Goal: Information Seeking & Learning: Learn about a topic

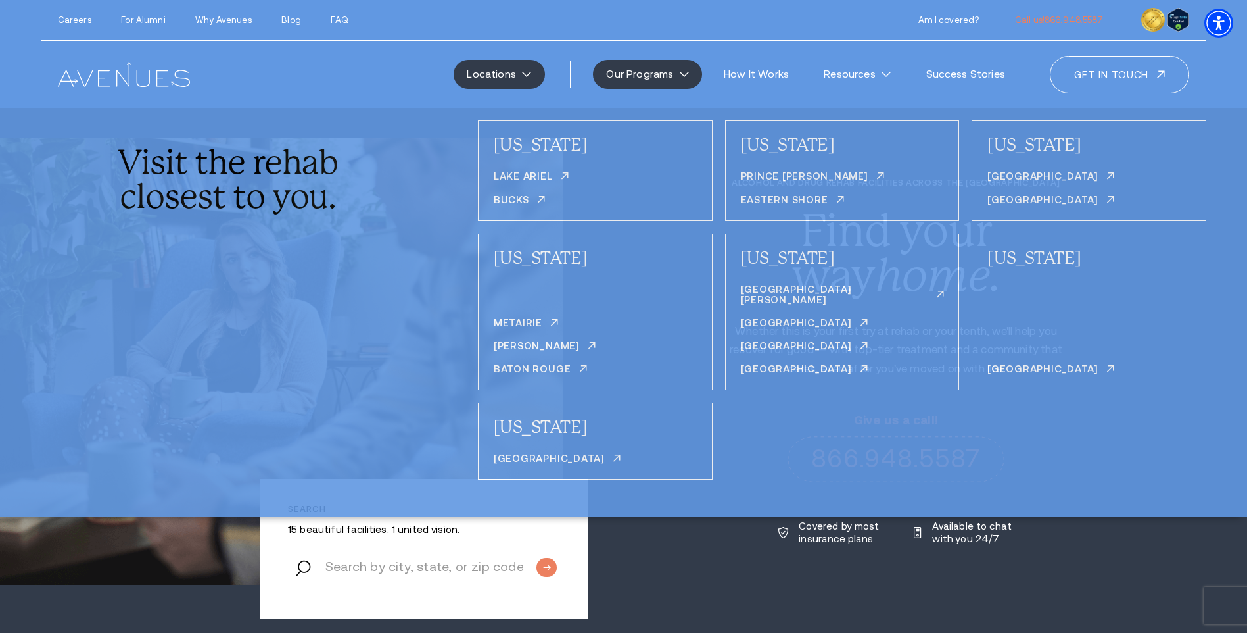
click at [616, 71] on link "Our Programs" at bounding box center [647, 74] width 109 height 29
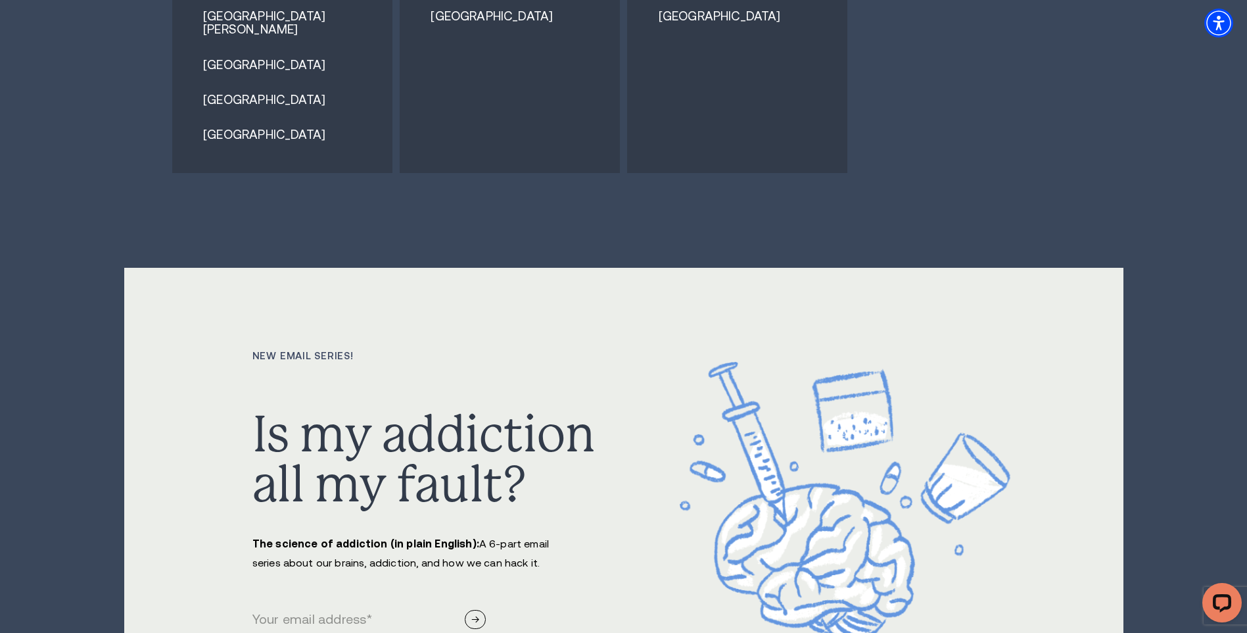
scroll to position [8811, 0]
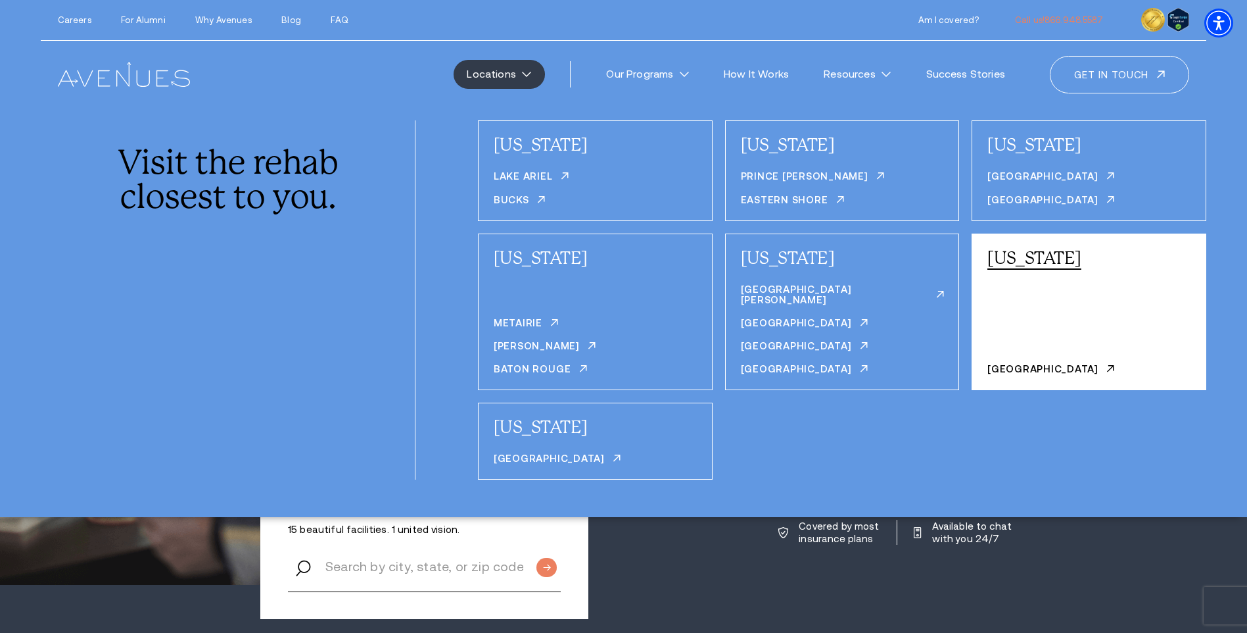
click at [1040, 258] on link "[US_STATE]" at bounding box center [1035, 258] width 94 height 20
